Goal: Find specific page/section

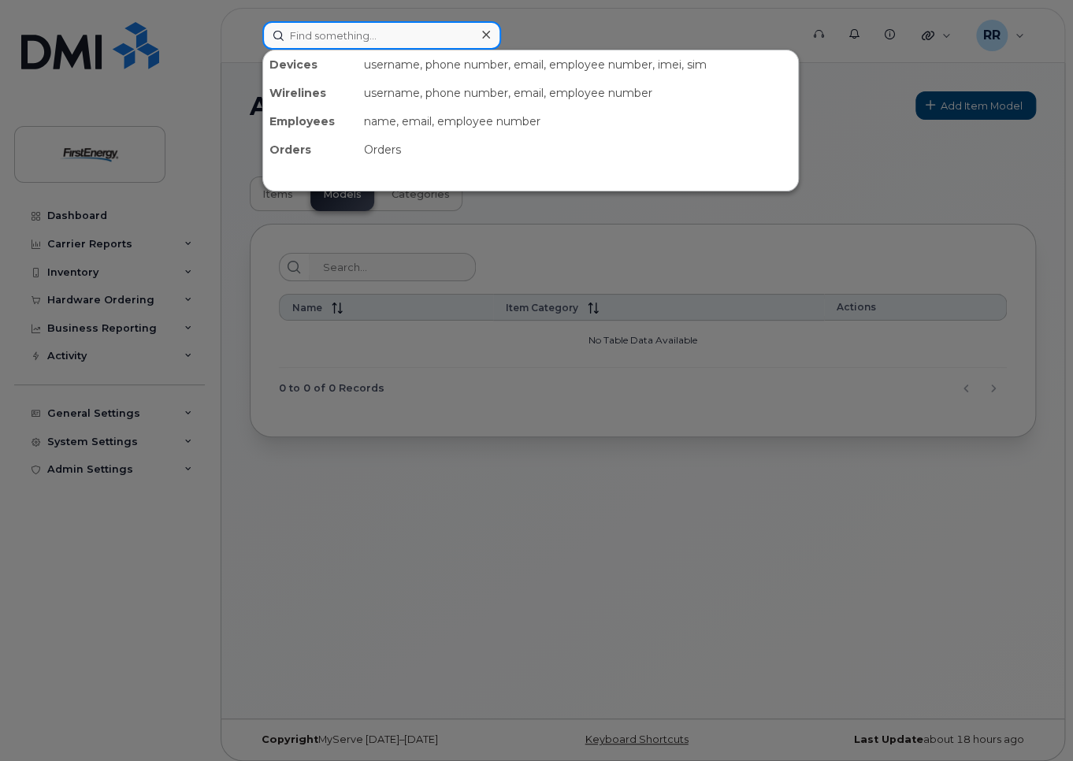
click at [324, 39] on input at bounding box center [381, 35] width 239 height 28
click at [325, 39] on input at bounding box center [381, 35] width 239 height 28
paste input "[PERSON_NAME]"
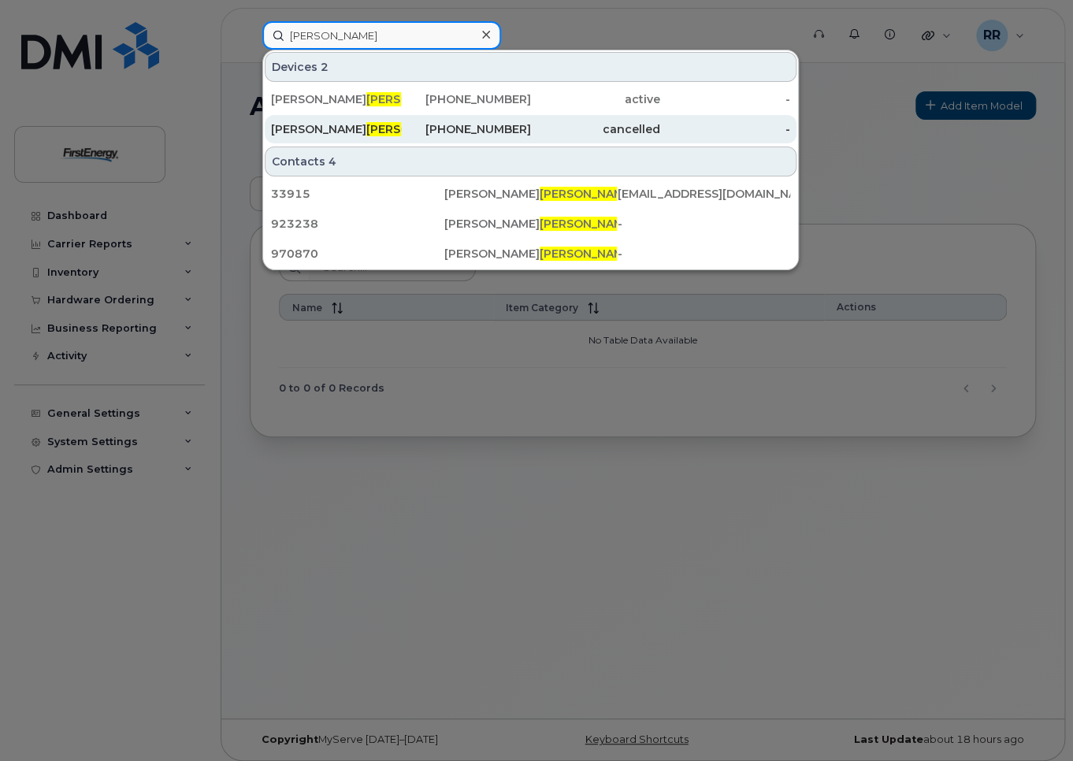
type input "[PERSON_NAME]"
click at [366, 124] on span "[PERSON_NAME]" at bounding box center [413, 129] width 95 height 14
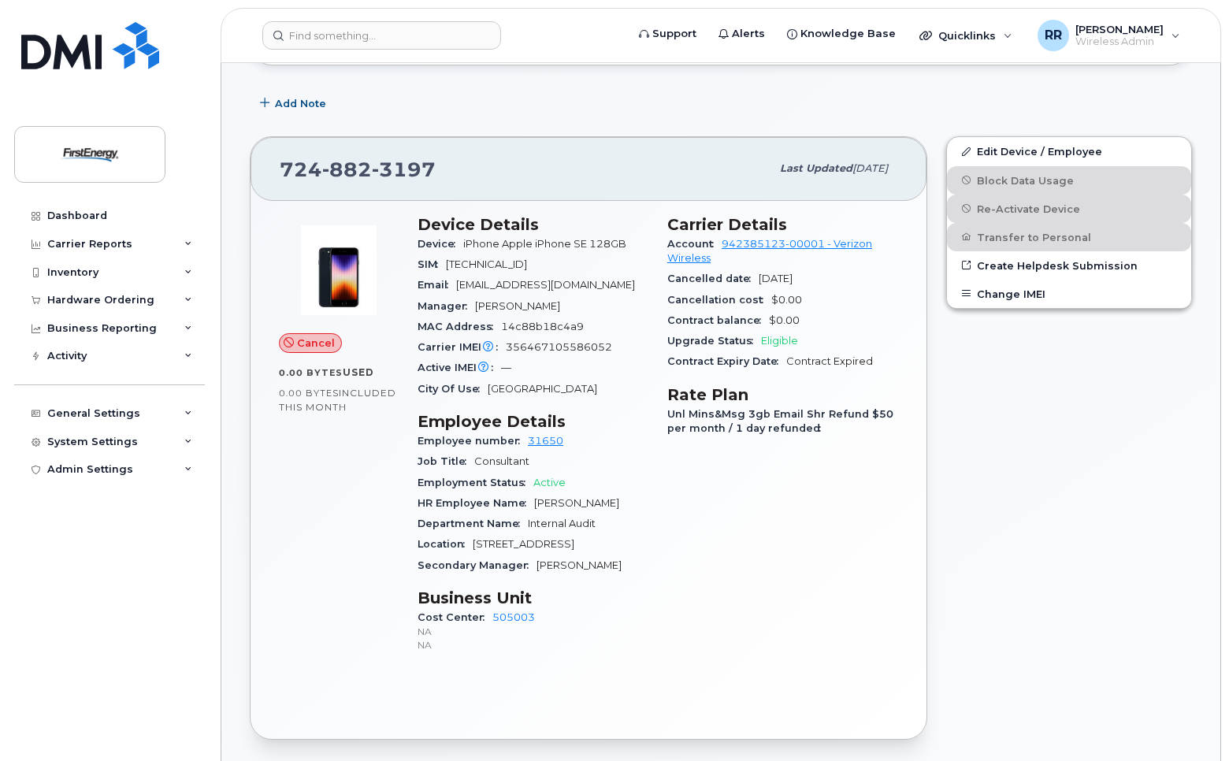
scroll to position [236, 0]
